Goal: Answer question/provide support: Share knowledge or assist other users

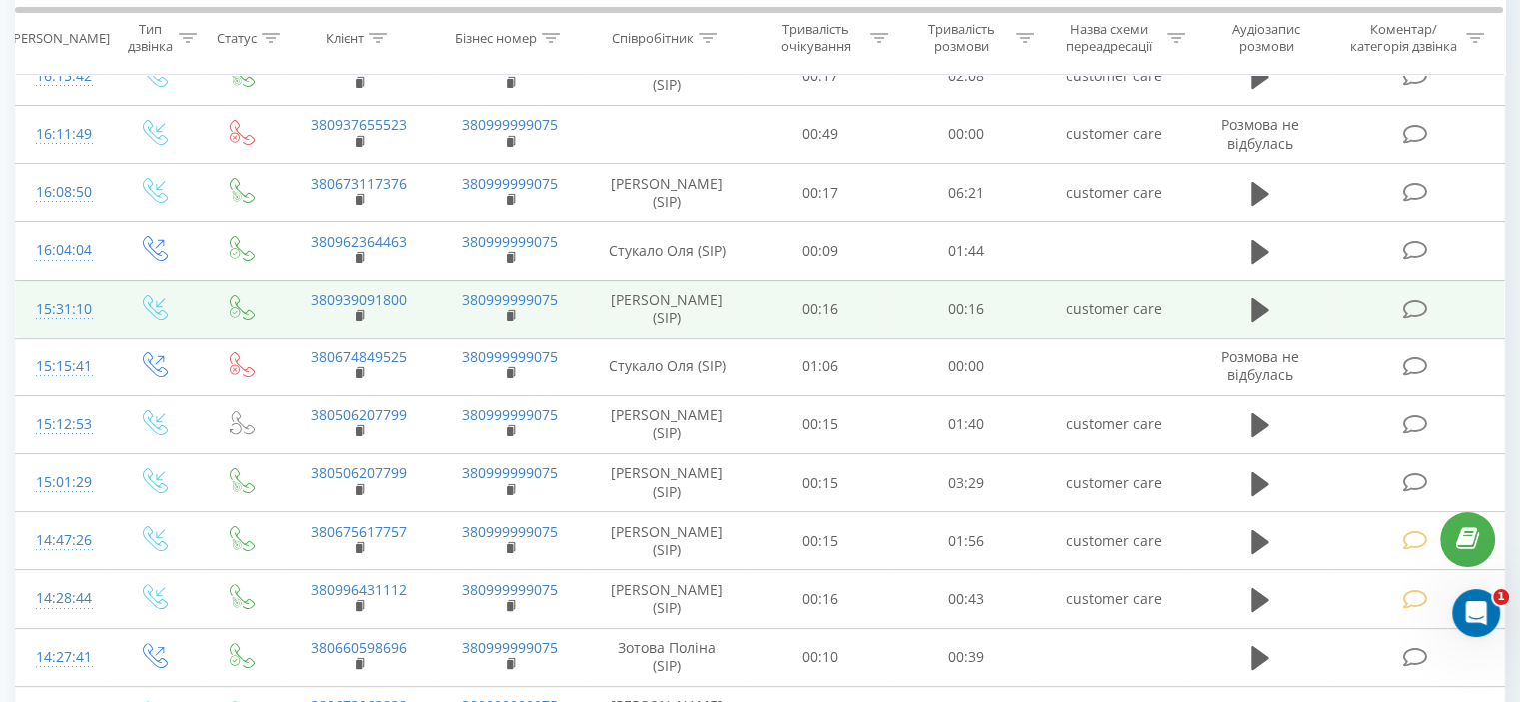
scroll to position [400, 0]
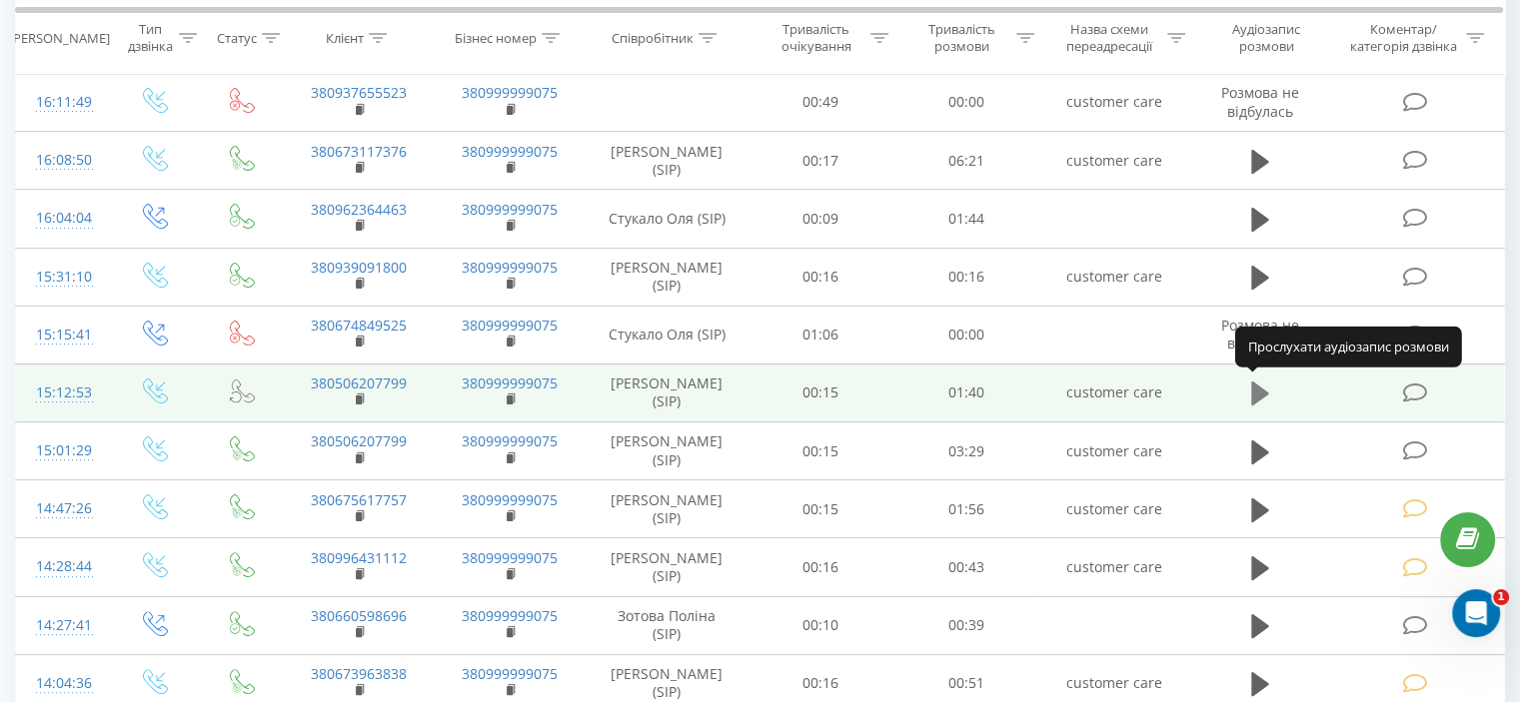
click at [1259, 384] on icon at bounding box center [1260, 394] width 18 height 24
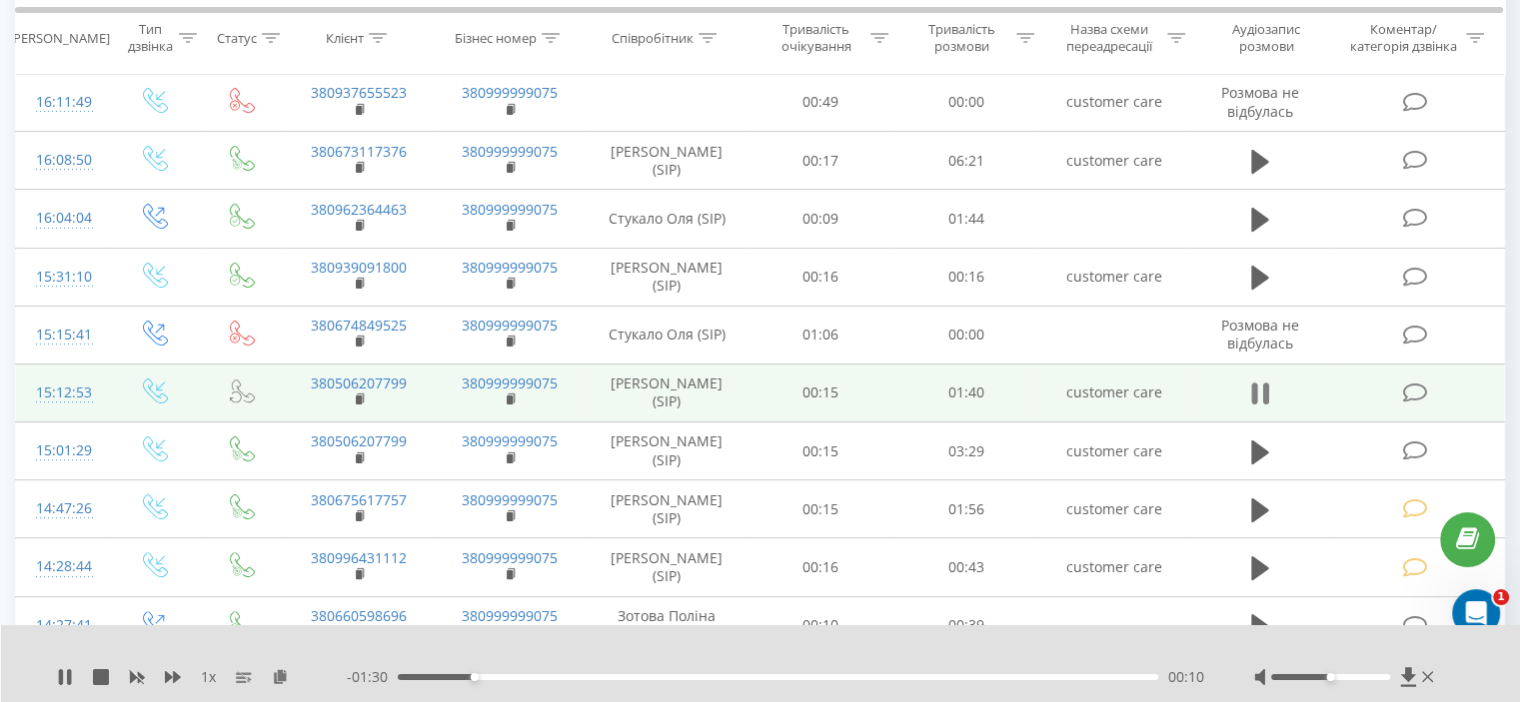
click at [1258, 383] on icon at bounding box center [1260, 394] width 18 height 28
click at [1411, 387] on icon at bounding box center [1414, 393] width 25 height 21
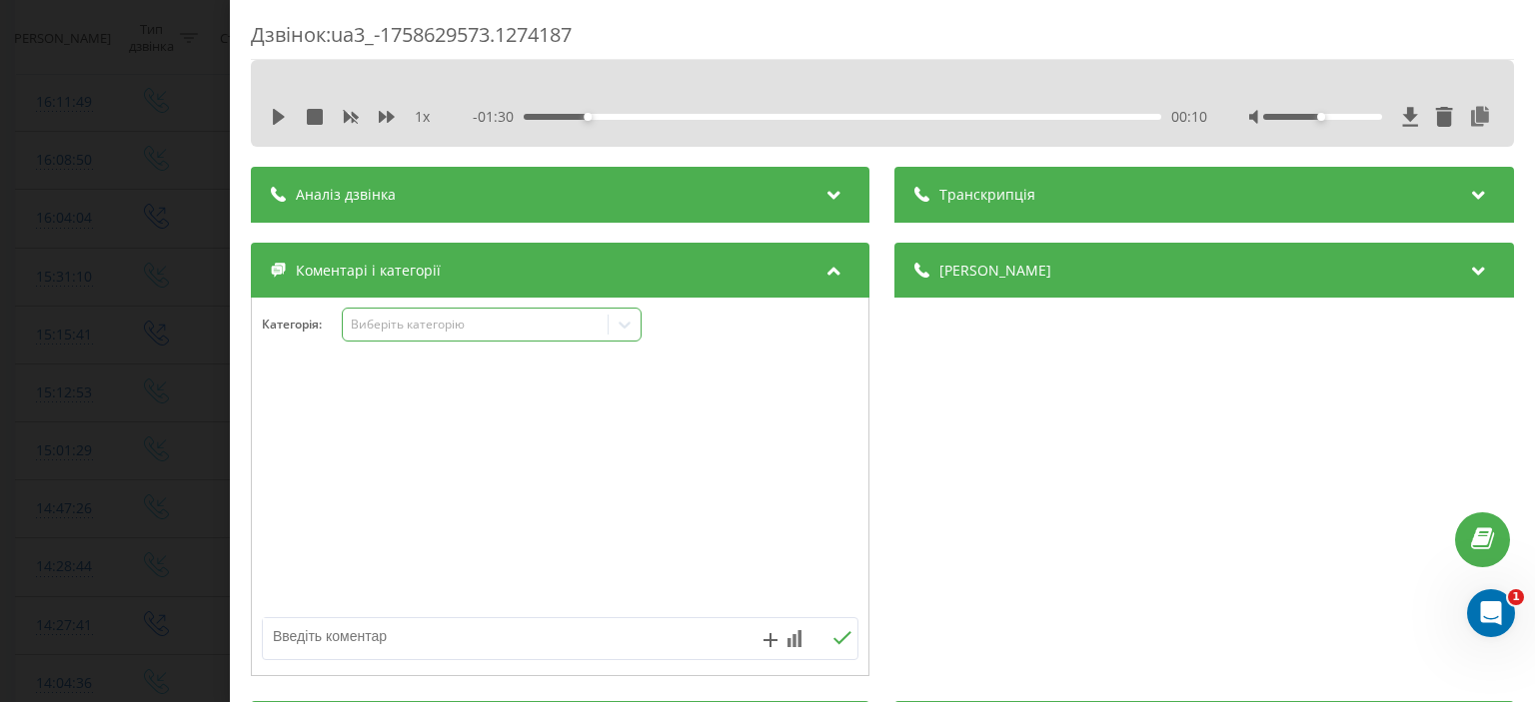
click at [627, 332] on icon at bounding box center [624, 325] width 20 height 20
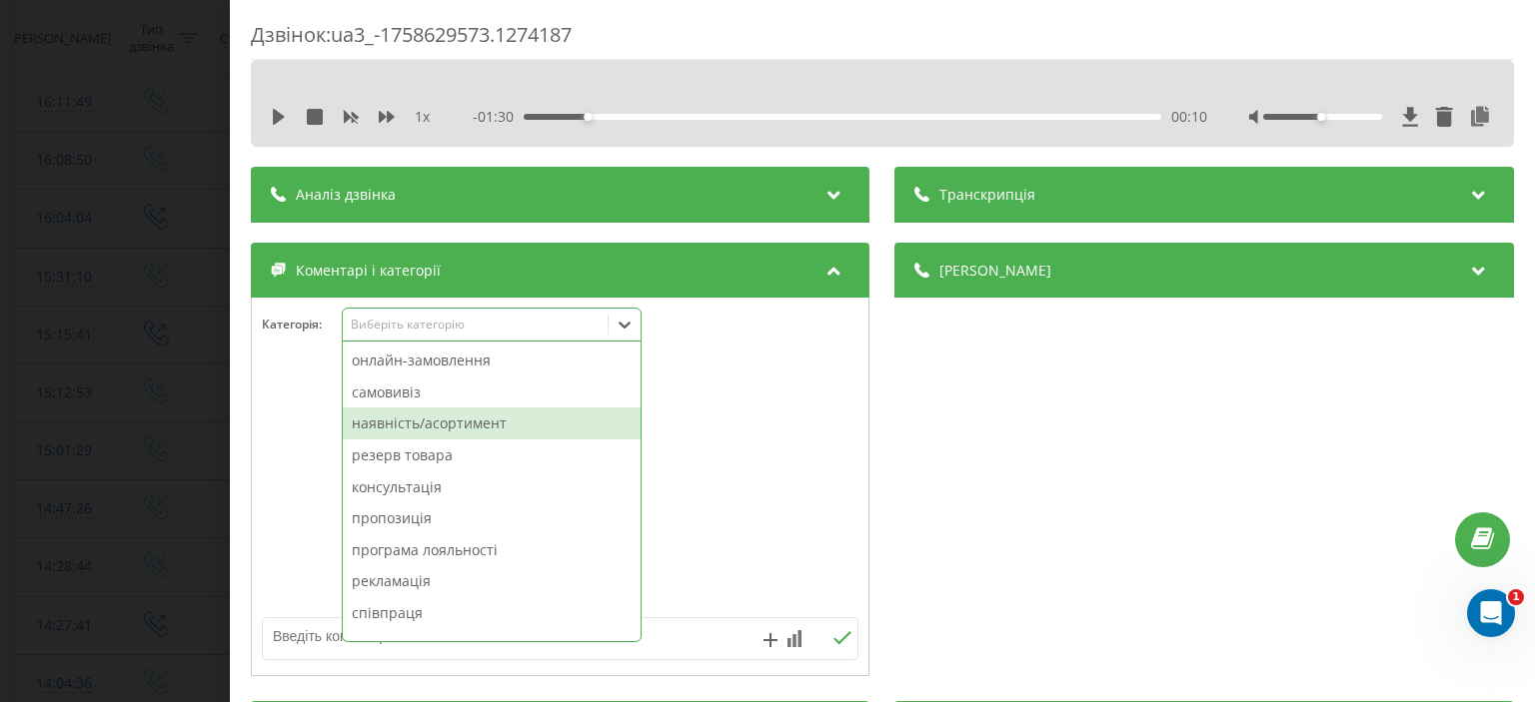
click at [508, 423] on div "наявність/асортимент" at bounding box center [492, 424] width 298 height 32
click at [465, 433] on div "резерв товара" at bounding box center [492, 424] width 298 height 32
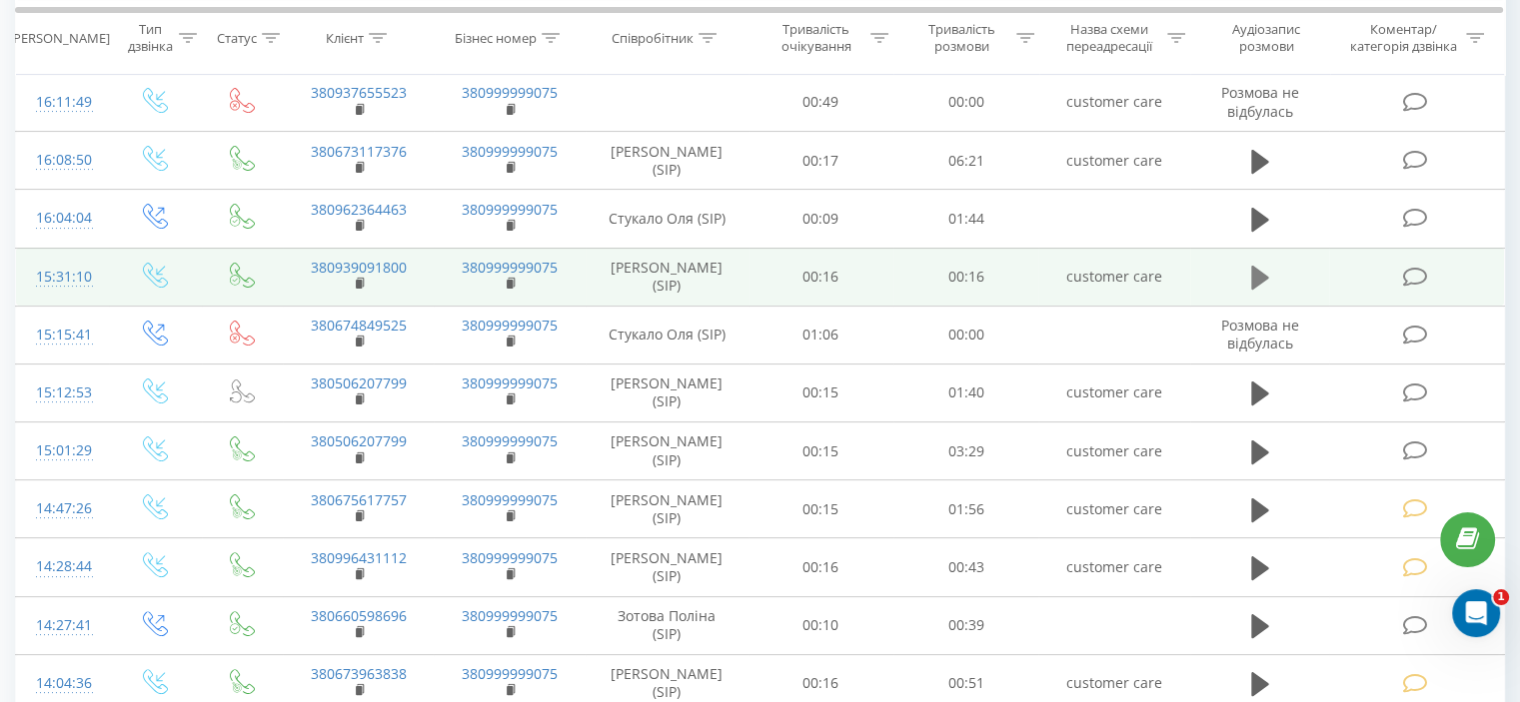
click at [1252, 273] on icon at bounding box center [1260, 278] width 18 height 24
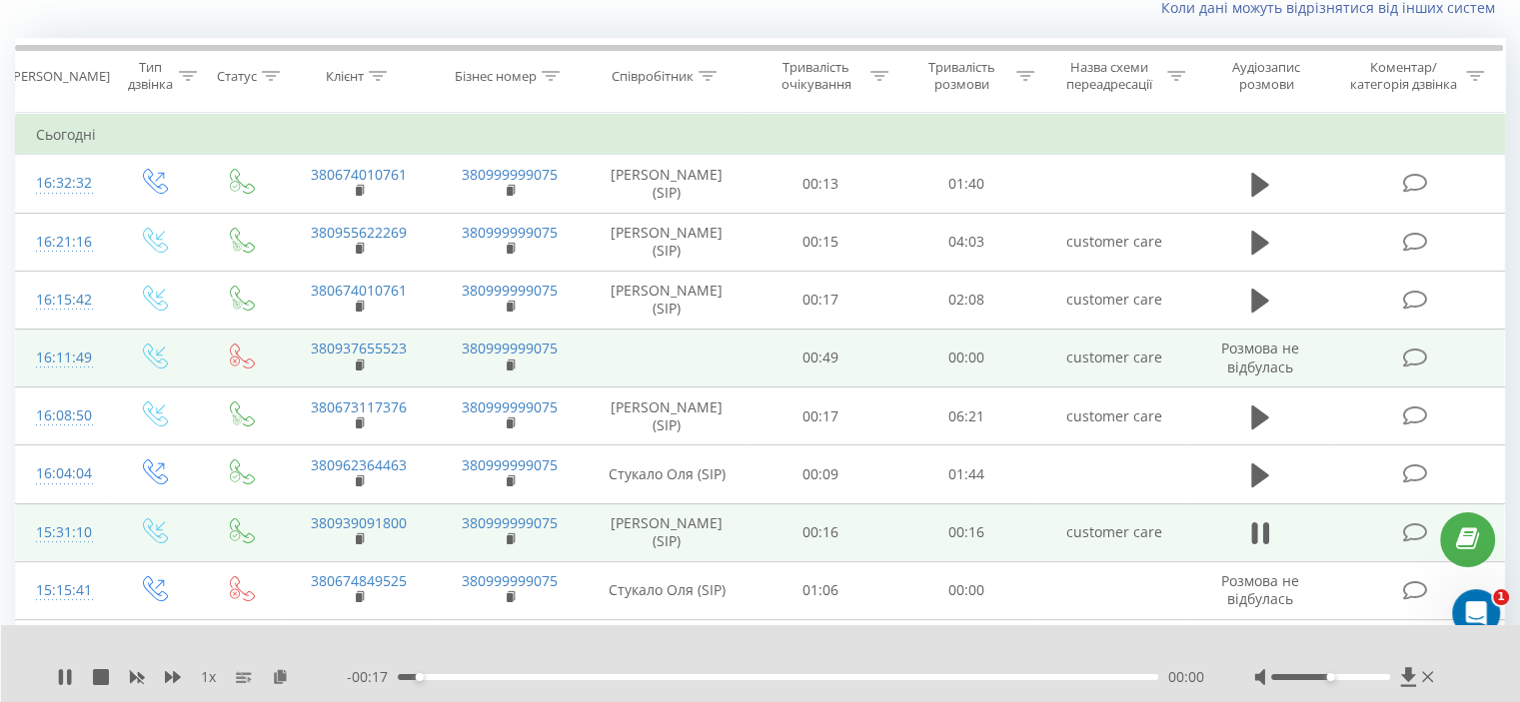
scroll to position [100, 0]
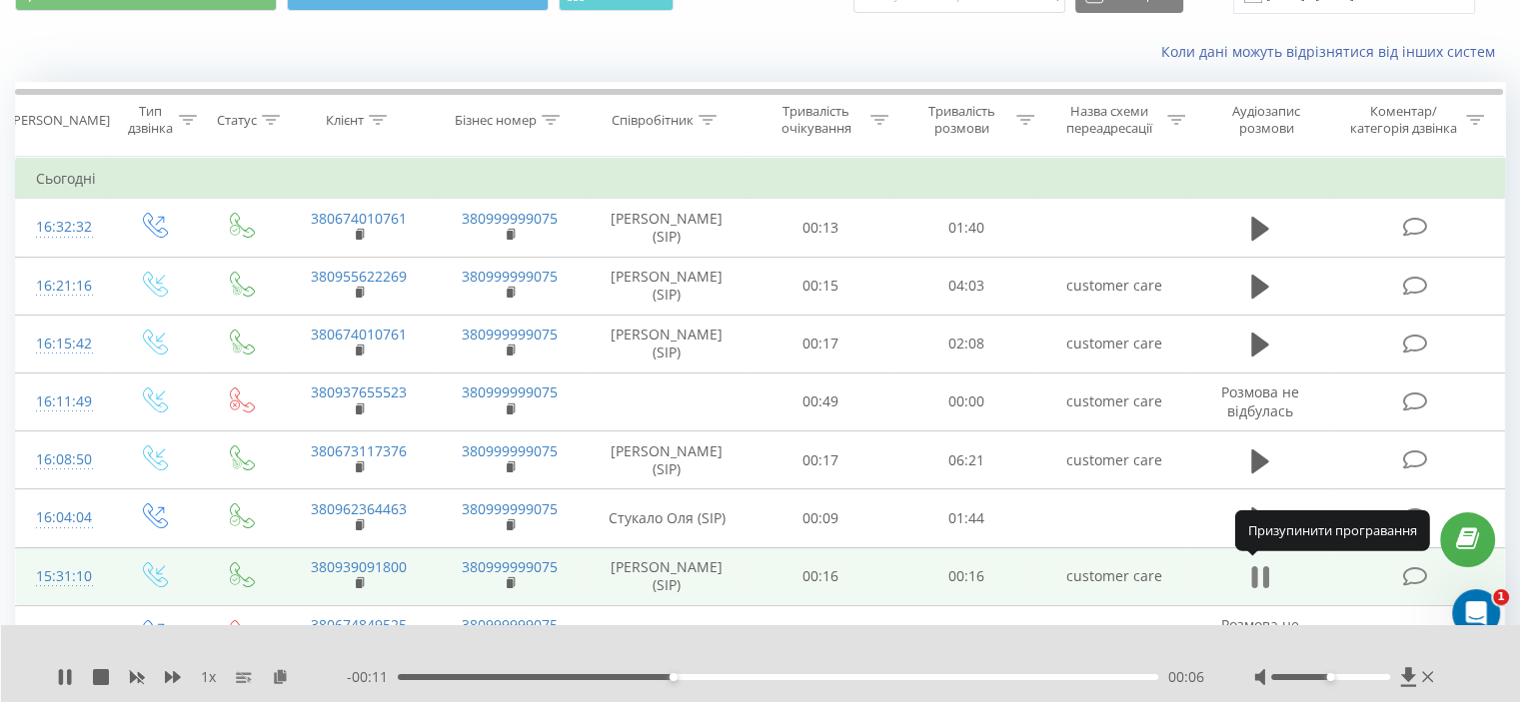
click at [1258, 567] on icon at bounding box center [1260, 577] width 18 height 28
click at [1407, 569] on icon at bounding box center [1414, 576] width 25 height 21
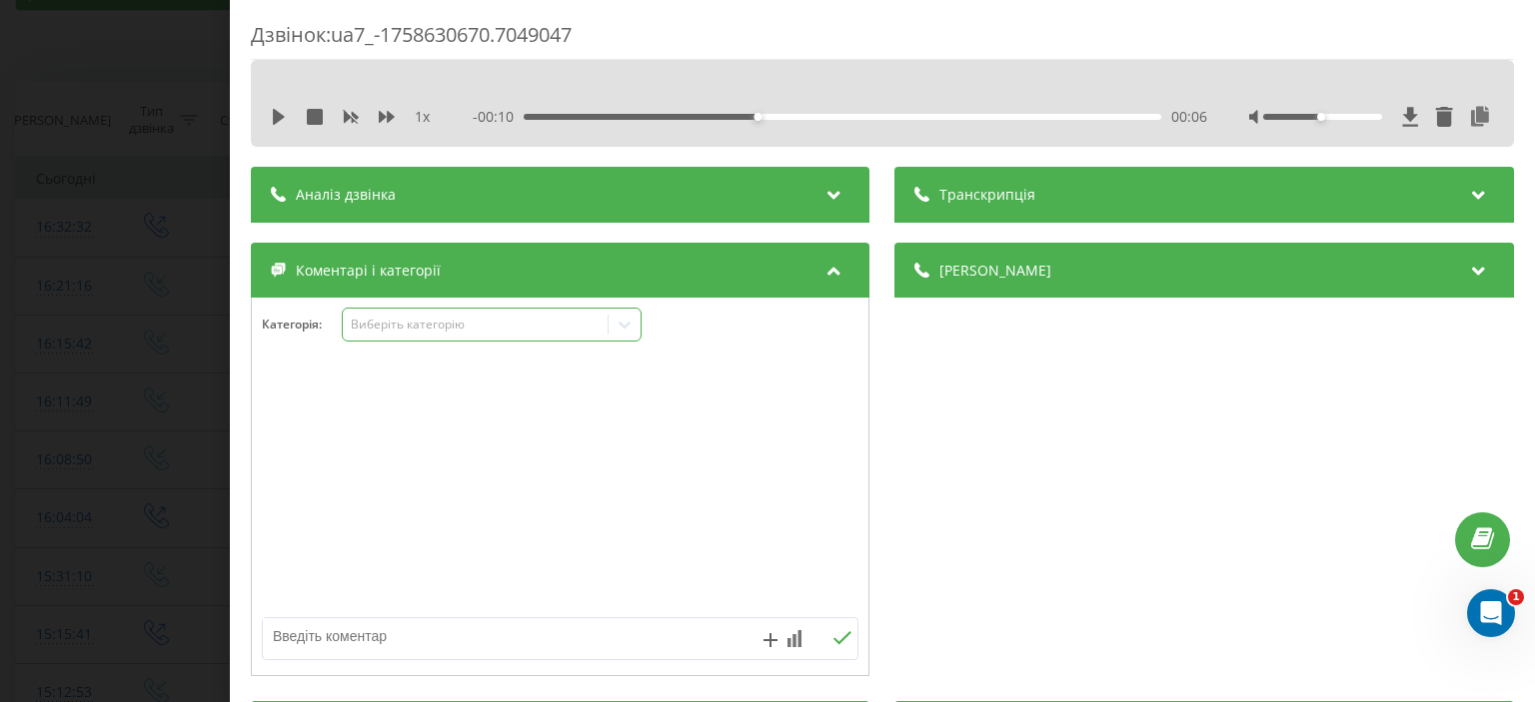
click at [623, 330] on icon at bounding box center [624, 325] width 20 height 20
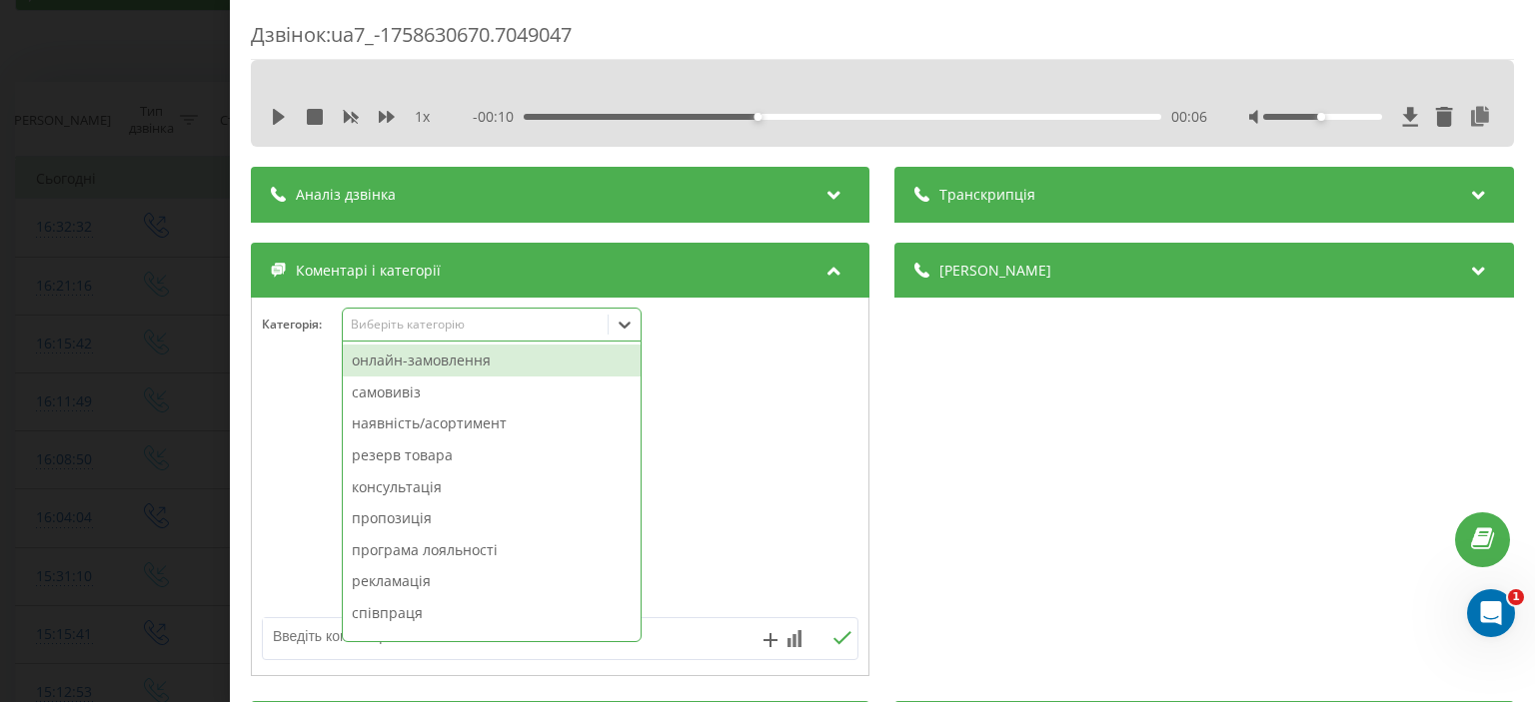
click at [516, 365] on div "онлайн-замовлення" at bounding box center [492, 361] width 298 height 32
click at [513, 364] on div "самовивіз" at bounding box center [492, 361] width 298 height 32
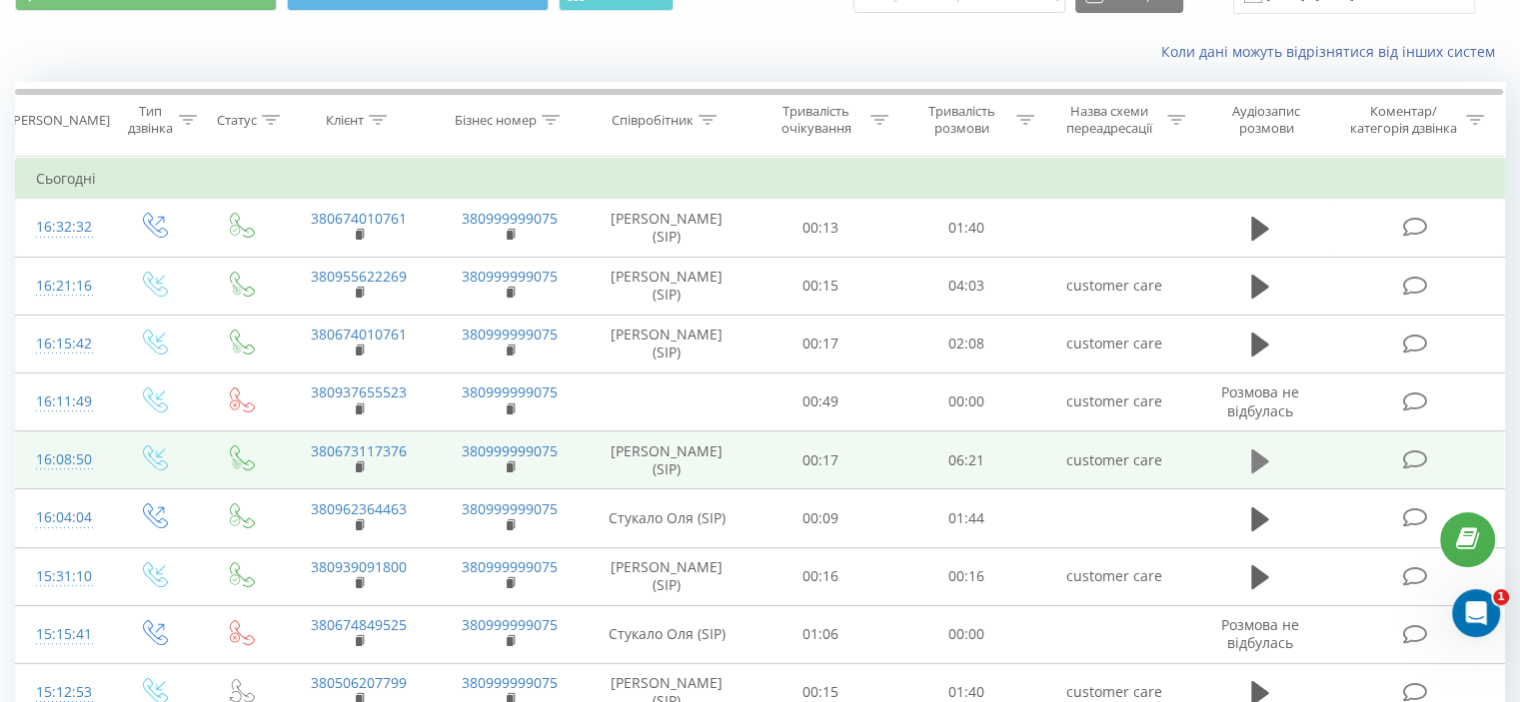
click at [1257, 458] on icon at bounding box center [1260, 461] width 18 height 24
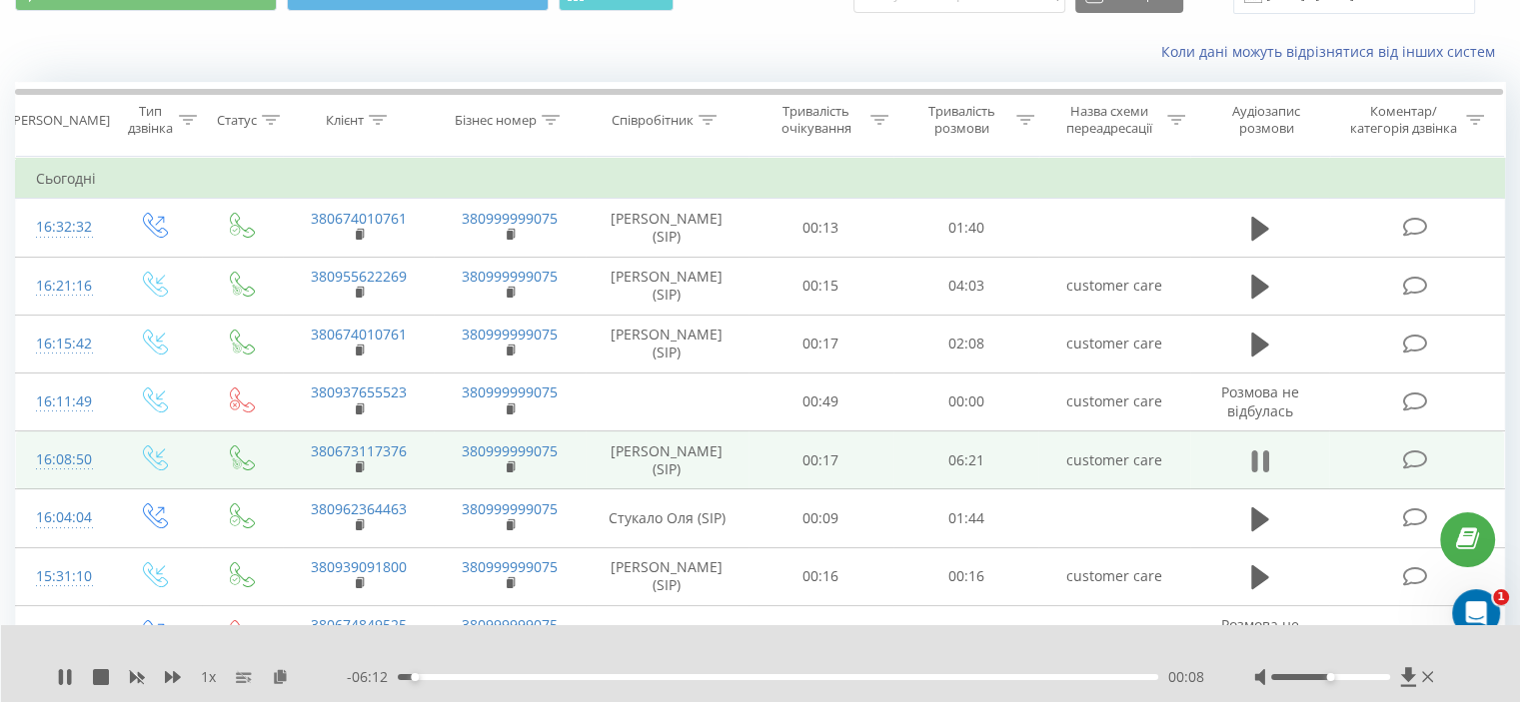
click at [1258, 450] on icon at bounding box center [1260, 462] width 18 height 28
click at [1416, 451] on icon at bounding box center [1414, 460] width 25 height 21
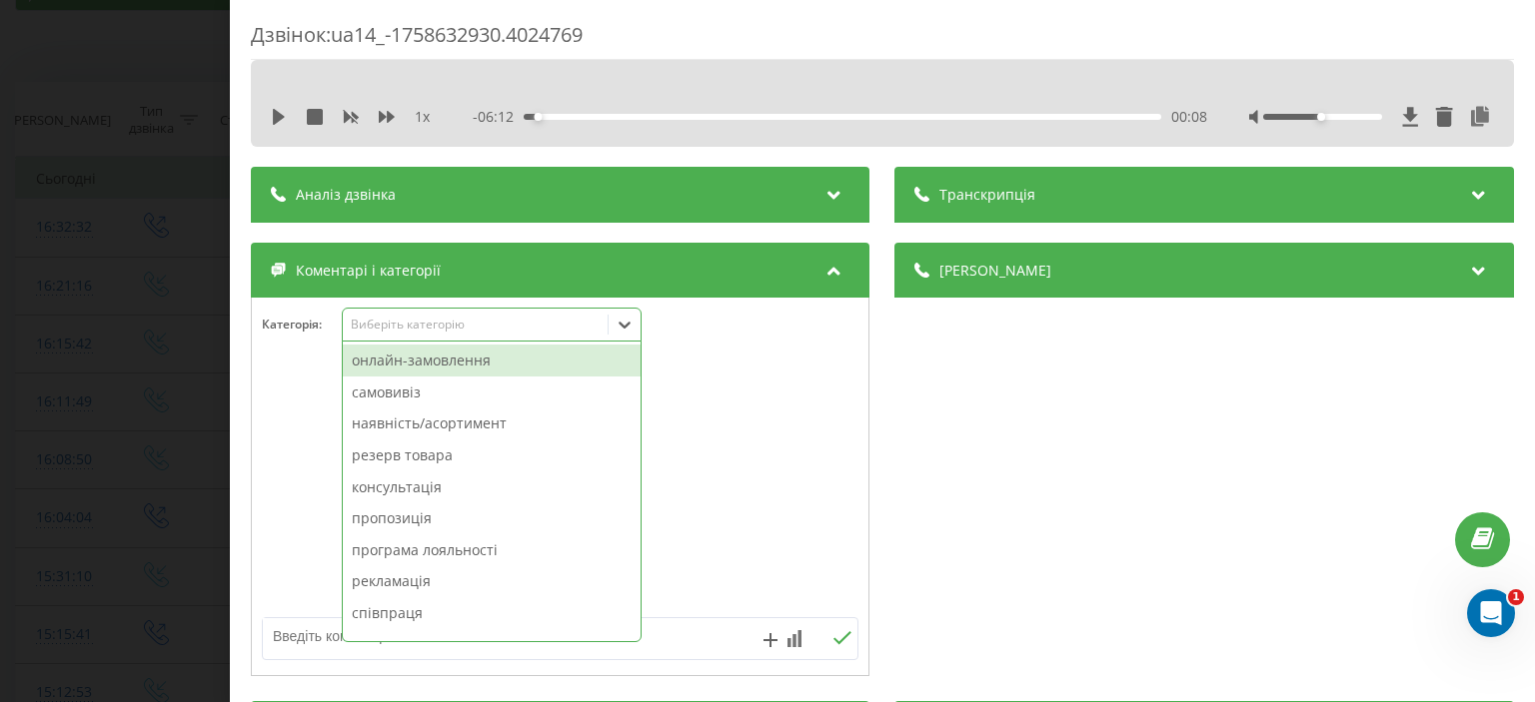
click at [634, 328] on icon at bounding box center [624, 325] width 20 height 20
click at [474, 368] on div "онлайн-замовлення" at bounding box center [492, 361] width 298 height 32
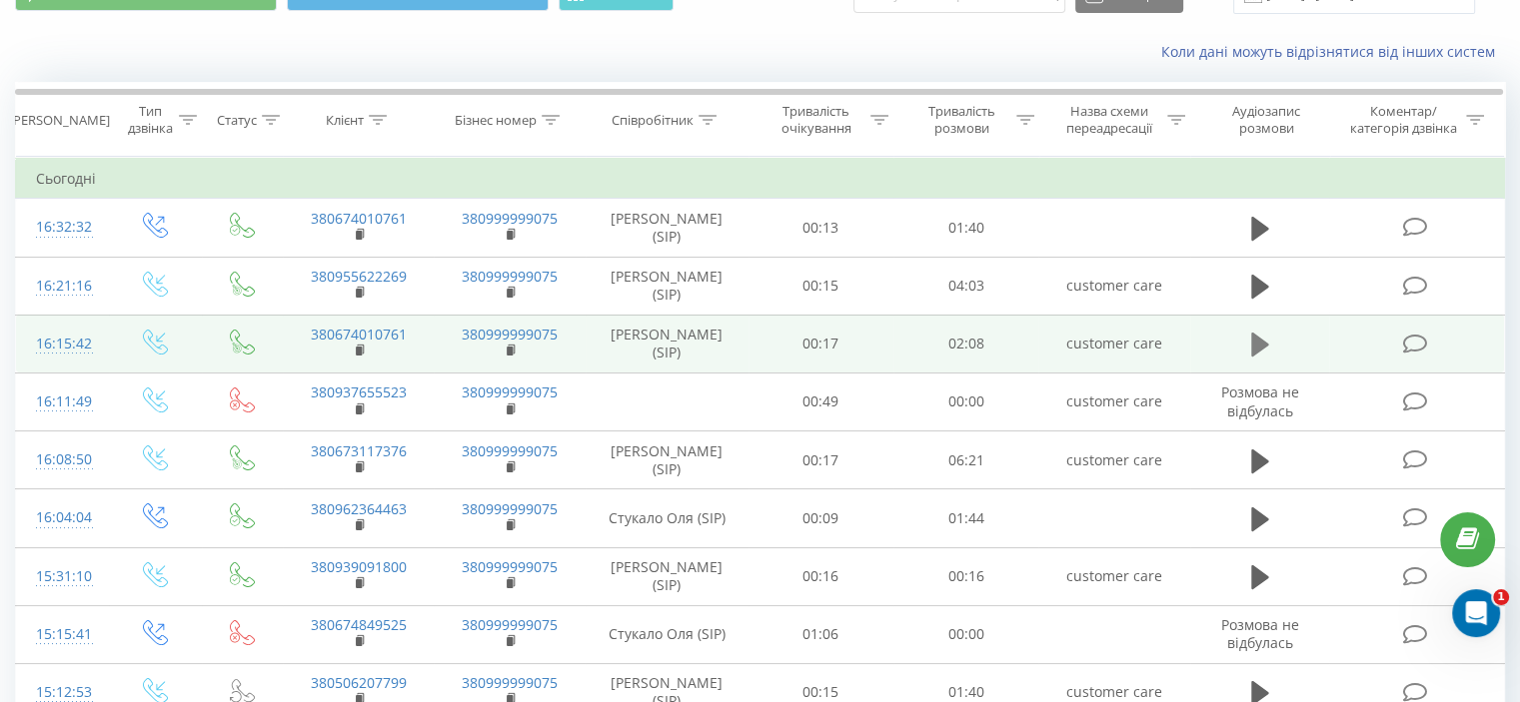
click at [1251, 343] on icon at bounding box center [1260, 345] width 18 height 24
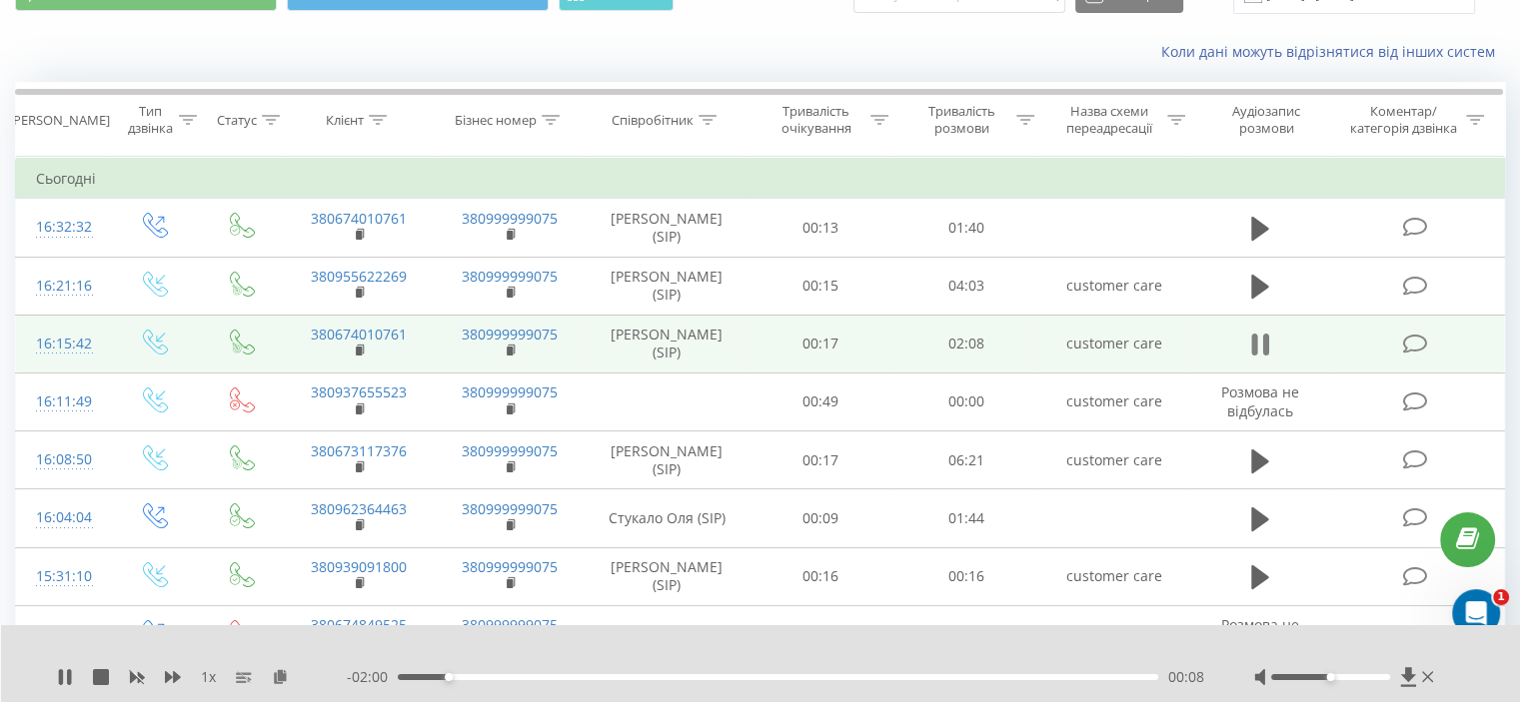
click at [1257, 338] on icon at bounding box center [1260, 345] width 18 height 28
click at [1418, 338] on icon at bounding box center [1414, 344] width 25 height 21
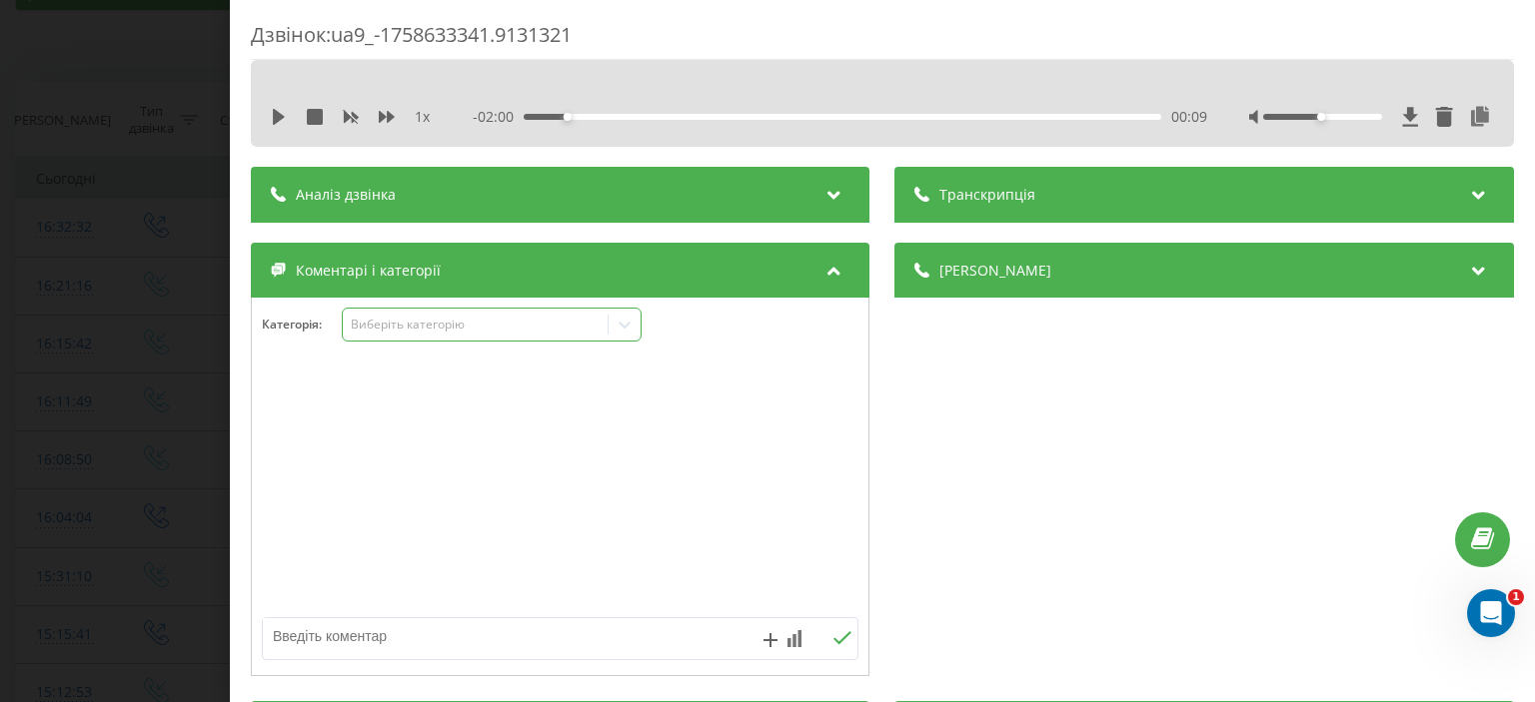
click at [619, 319] on icon at bounding box center [624, 325] width 20 height 20
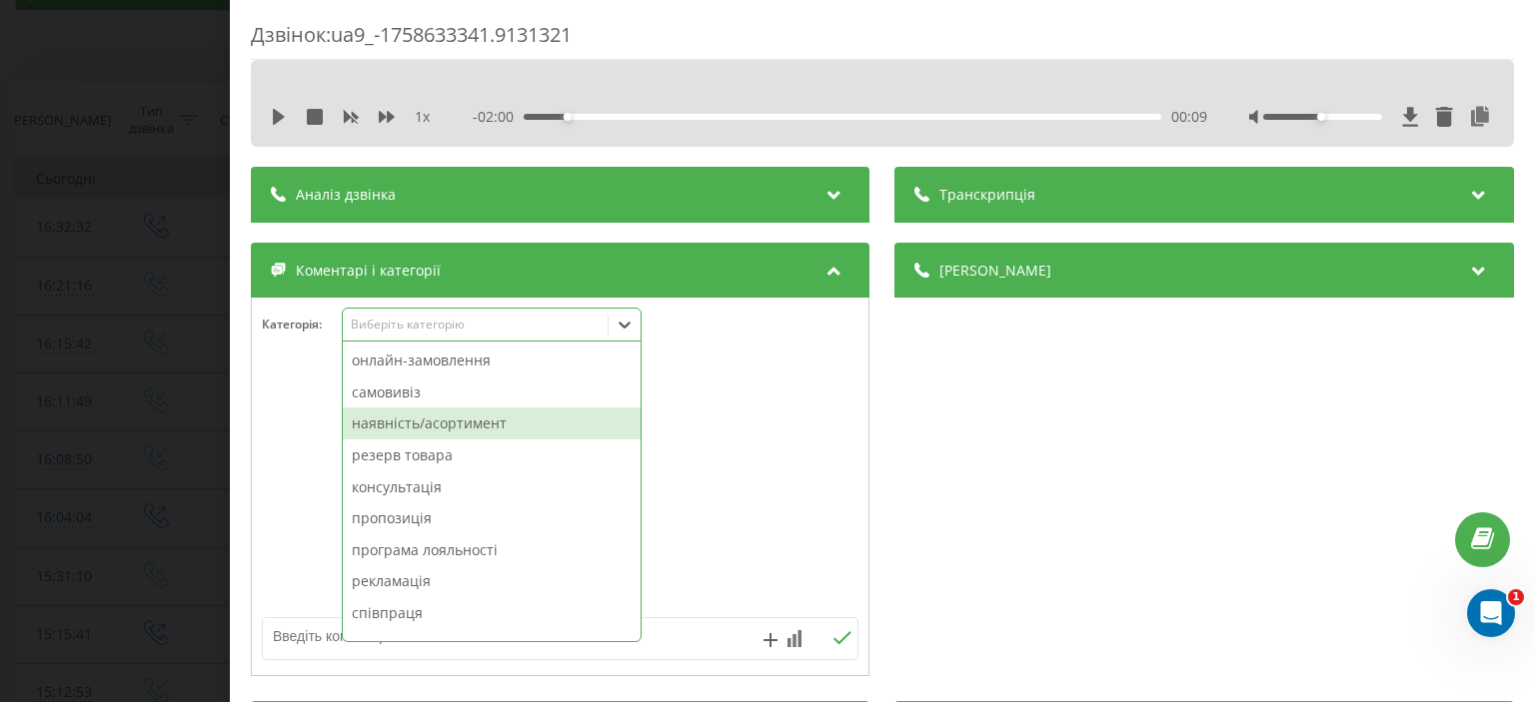
drag, startPoint x: 472, startPoint y: 365, endPoint x: 478, endPoint y: 422, distance: 57.3
click at [478, 422] on div "онлайн-замовлення самовивіз наявність/асортимент резерв товара консультація про…" at bounding box center [492, 492] width 298 height 300
click at [478, 422] on div "наявність/асортимент" at bounding box center [492, 424] width 298 height 32
click at [476, 420] on div "резерв товара" at bounding box center [492, 424] width 298 height 32
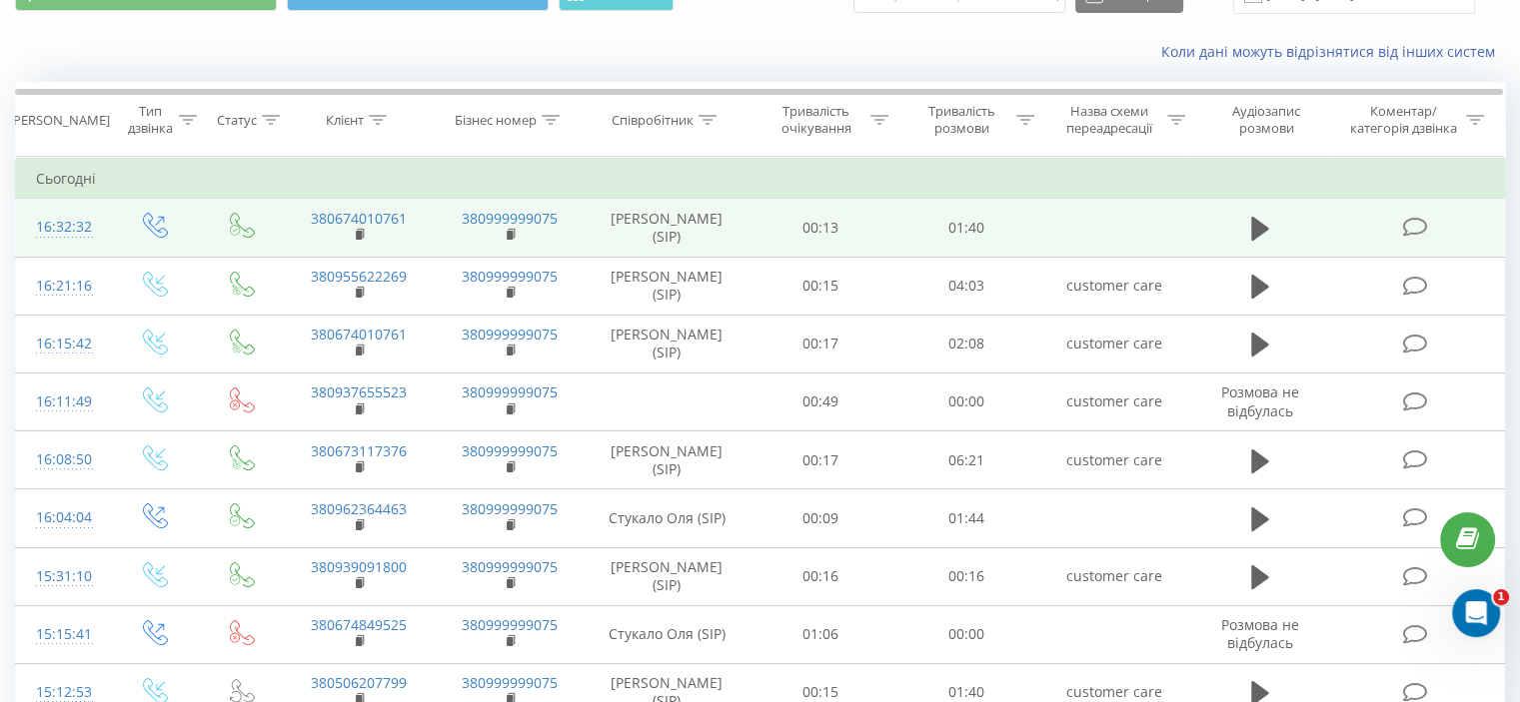
click at [1415, 222] on icon at bounding box center [1414, 227] width 25 height 21
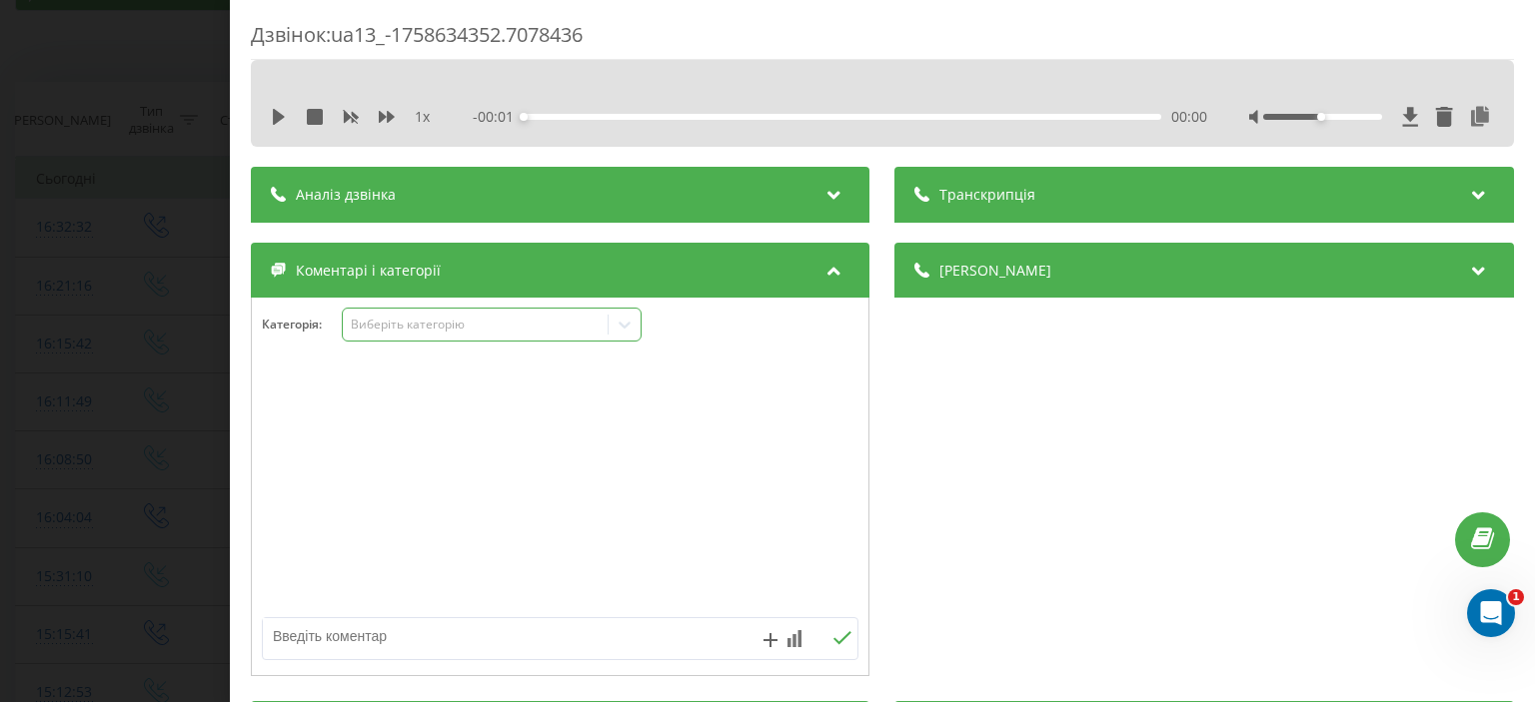
click at [618, 330] on icon at bounding box center [624, 325] width 20 height 20
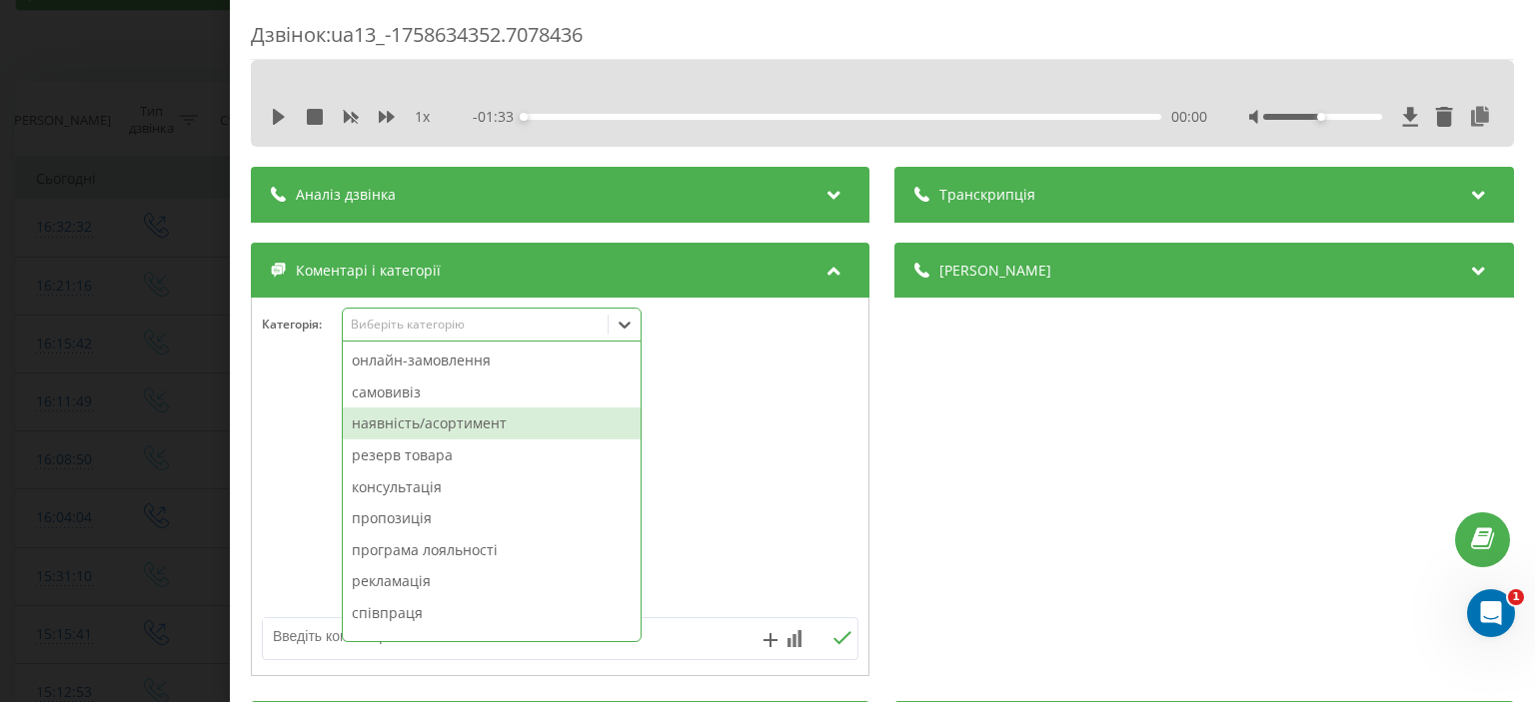
click at [527, 424] on div "наявність/асортимент" at bounding box center [492, 424] width 298 height 32
click at [512, 428] on div "резерв товара" at bounding box center [492, 424] width 298 height 32
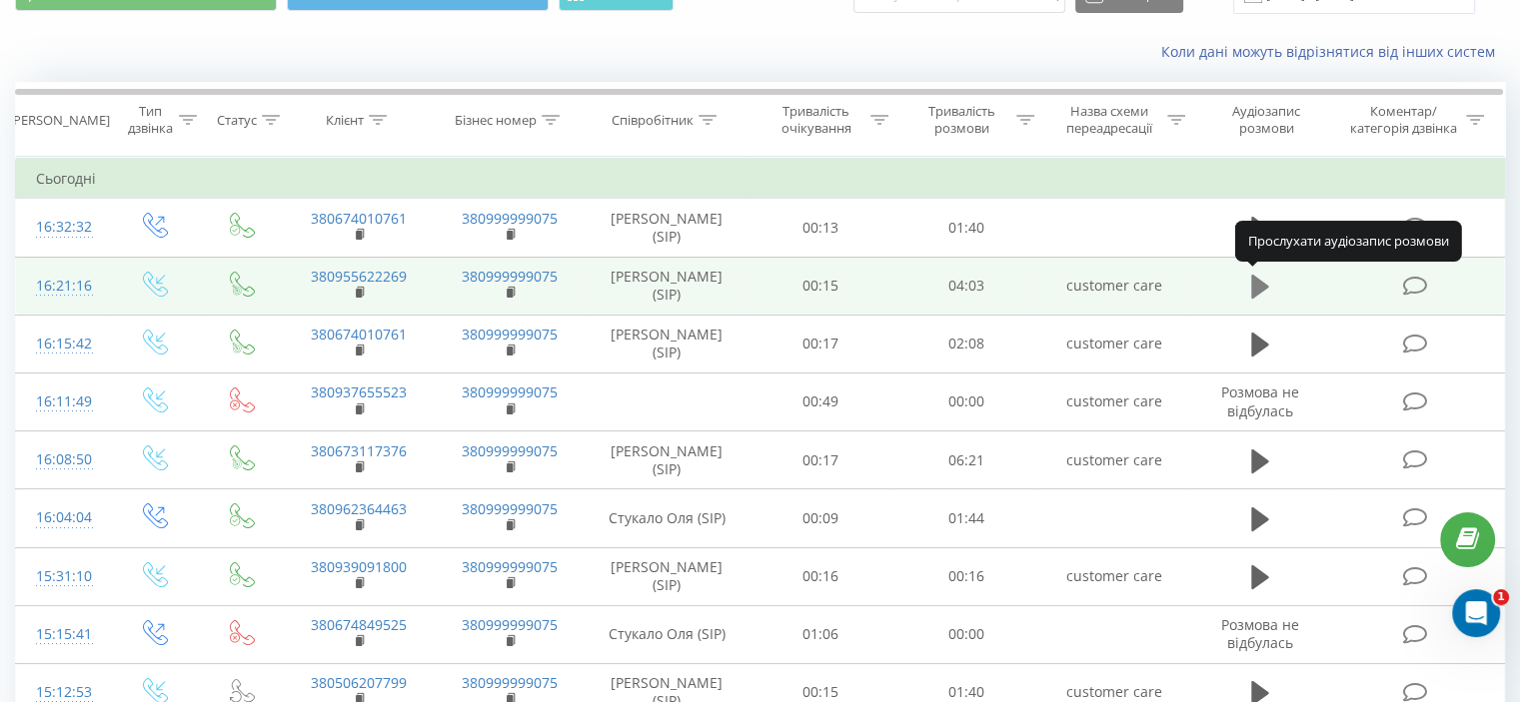
click at [1255, 283] on icon at bounding box center [1260, 287] width 18 height 24
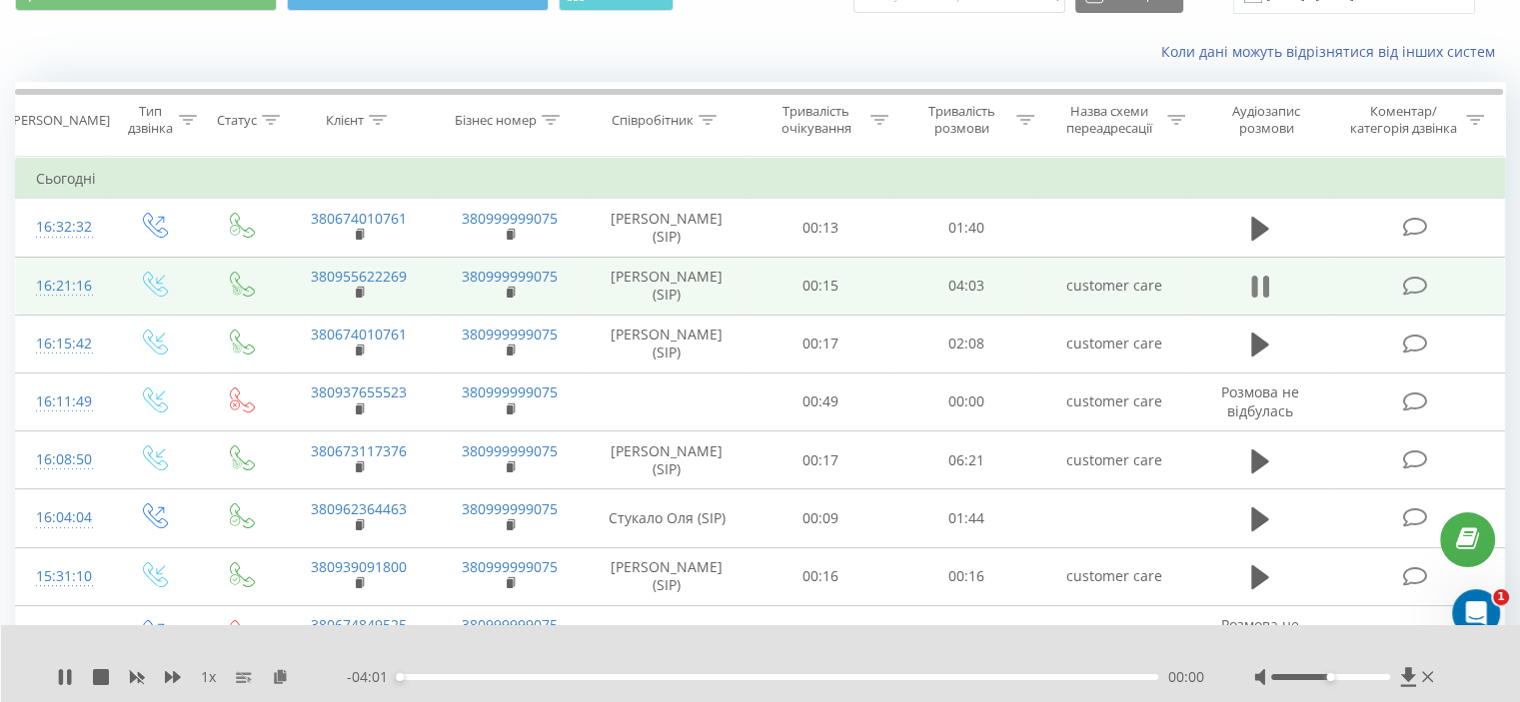
click at [1266, 279] on icon at bounding box center [1265, 287] width 6 height 22
click at [1427, 286] on span at bounding box center [1416, 284] width 28 height 19
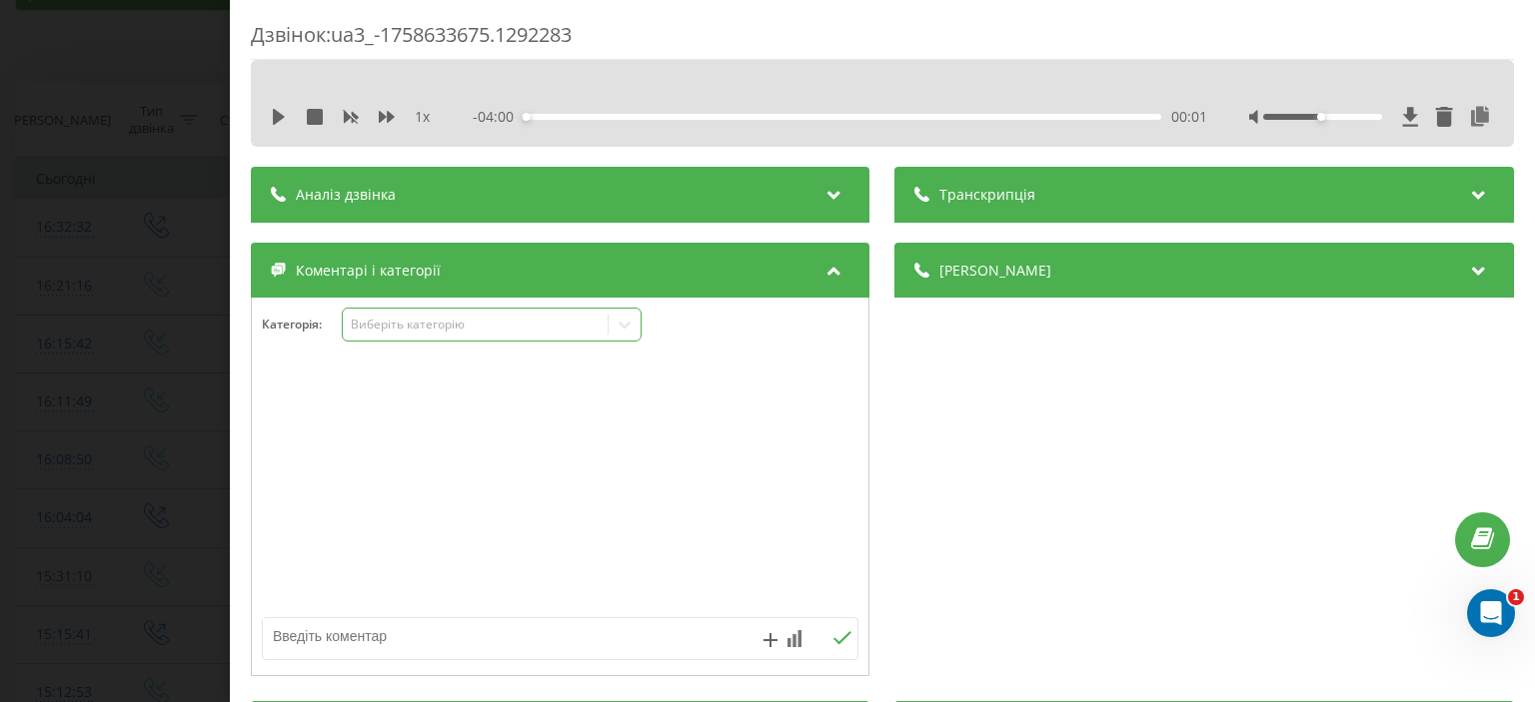
drag, startPoint x: 625, startPoint y: 323, endPoint x: 610, endPoint y: 331, distance: 17.0
click at [625, 325] on icon at bounding box center [624, 325] width 20 height 20
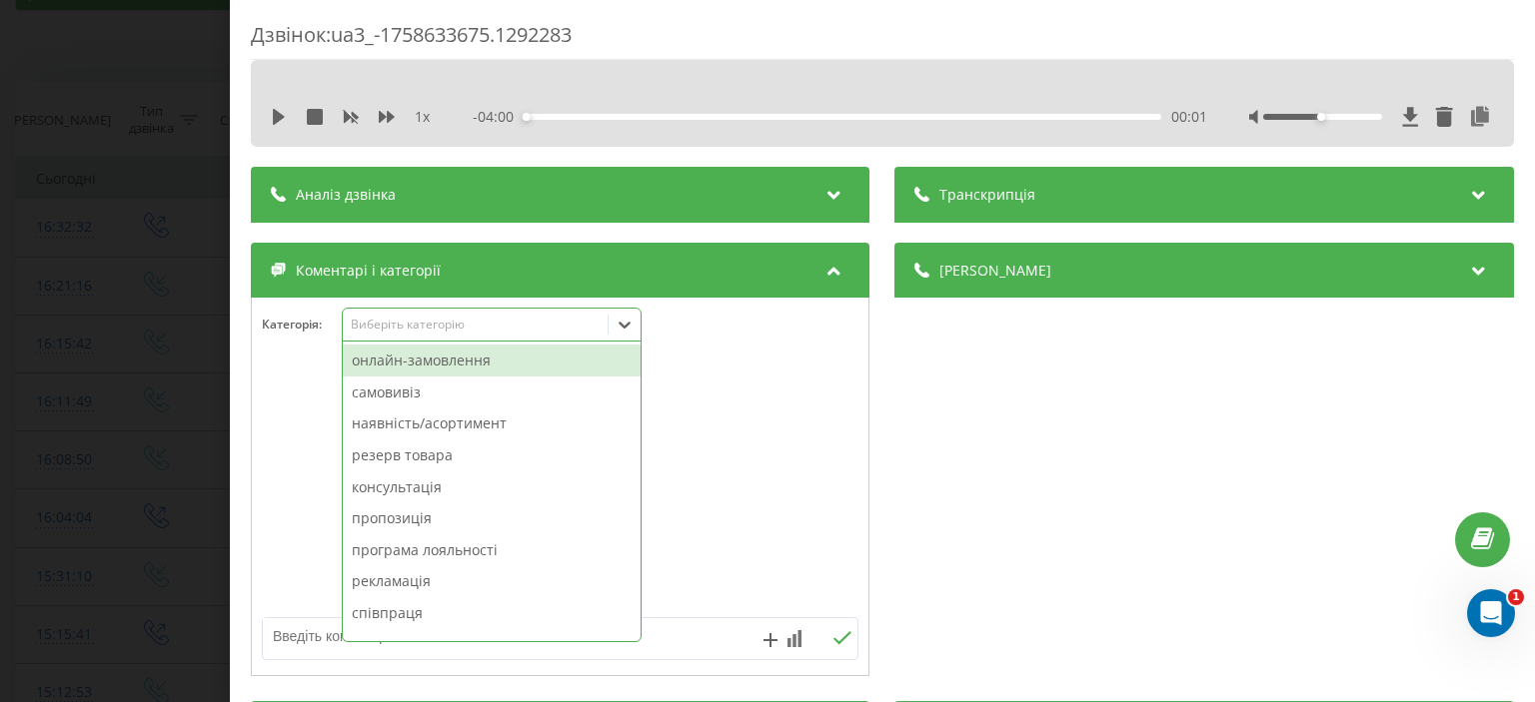
click at [500, 365] on div "онлайн-замовлення" at bounding box center [492, 361] width 298 height 32
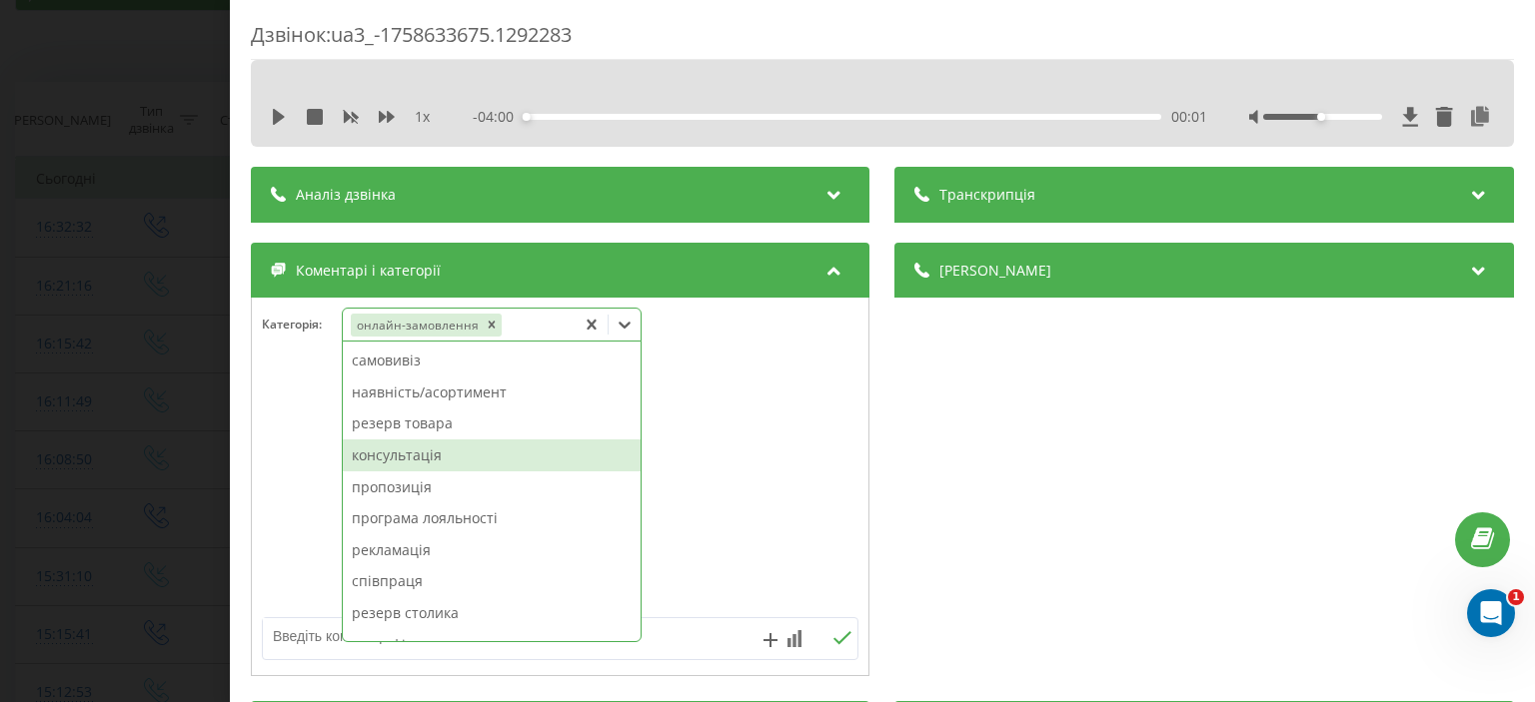
click at [493, 456] on div "консультація" at bounding box center [492, 456] width 298 height 32
